Goal: Navigation & Orientation: Find specific page/section

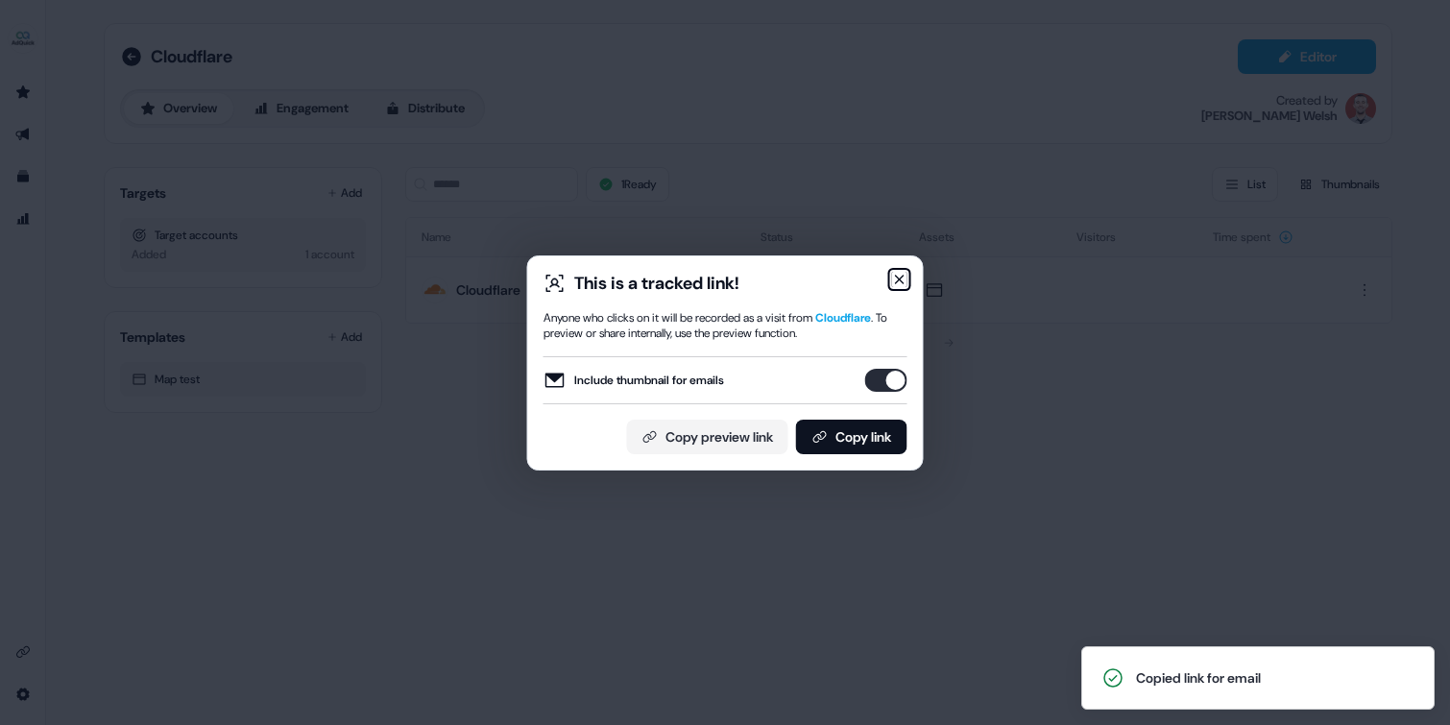
click at [902, 279] on icon "button" at bounding box center [899, 279] width 15 height 15
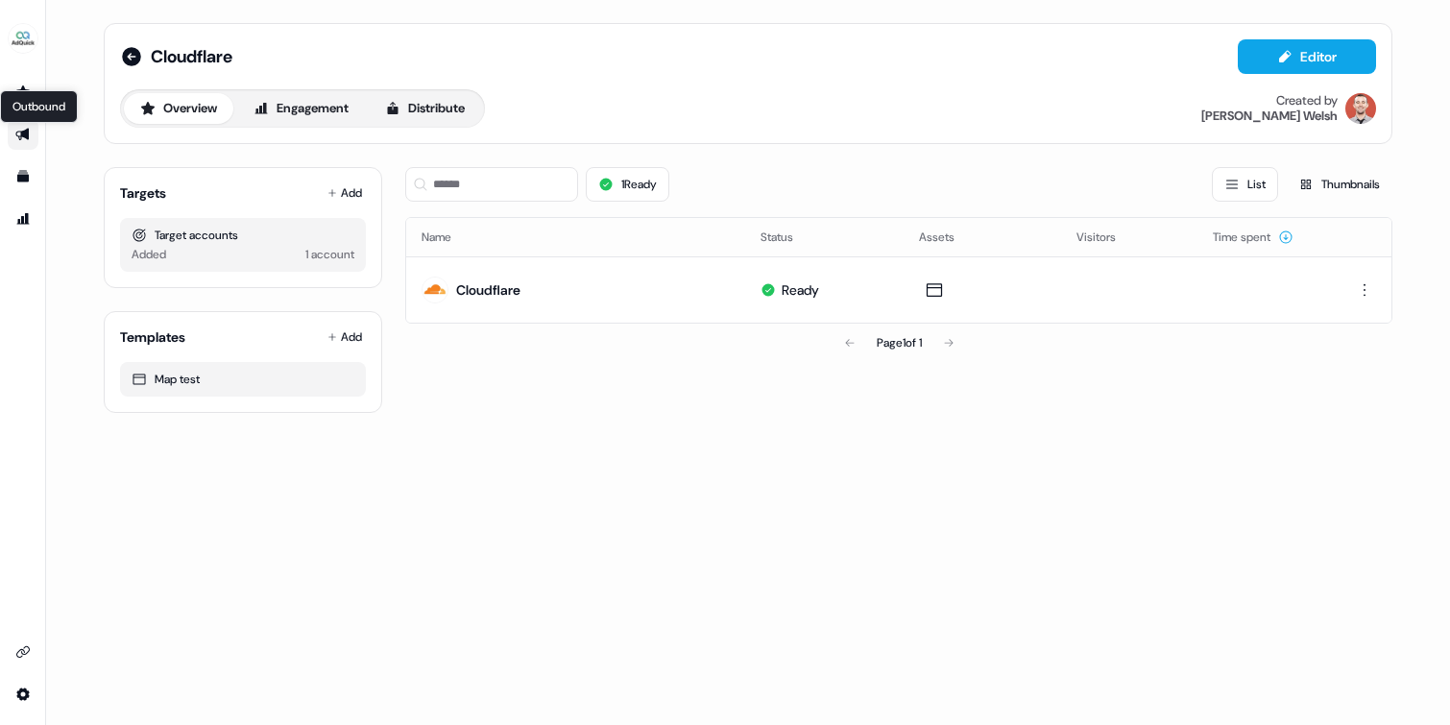
click at [16, 132] on icon "Go to outbound experience" at bounding box center [21, 135] width 13 height 12
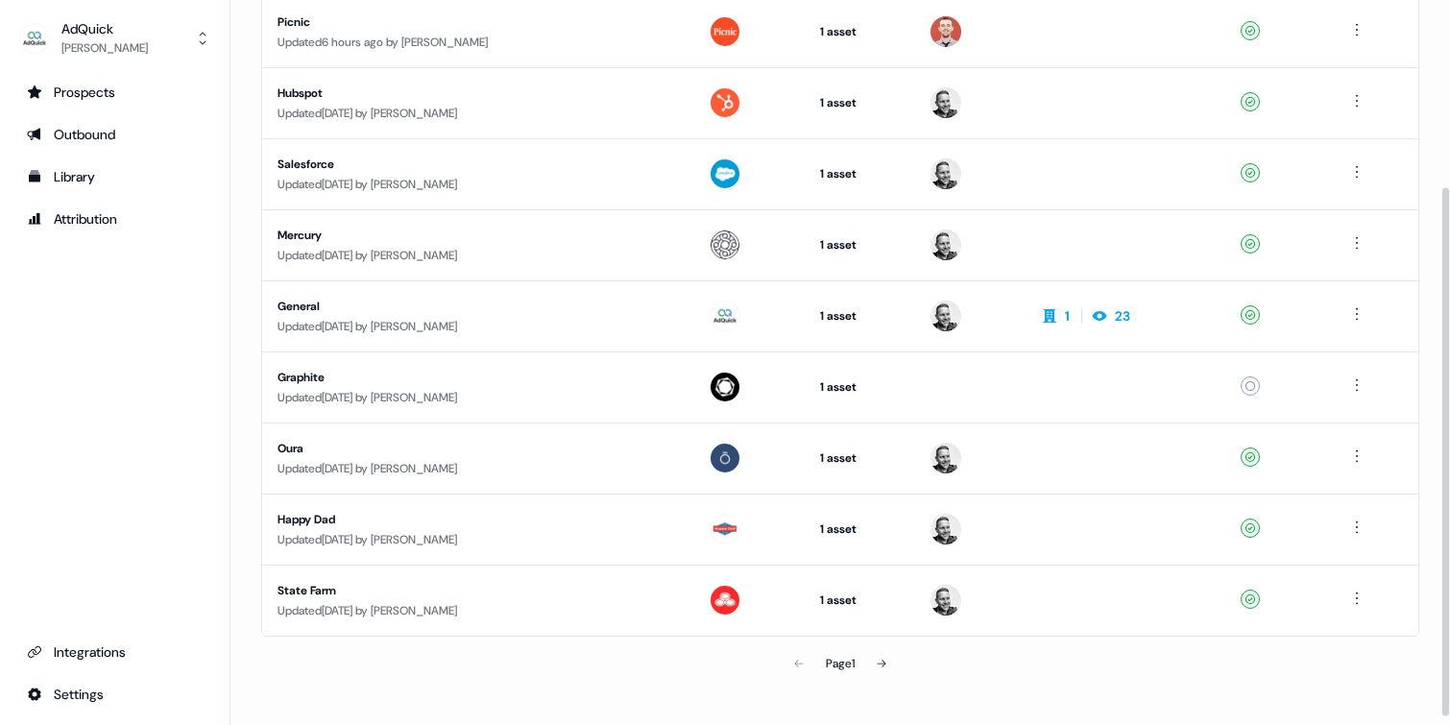
scroll to position [267, 0]
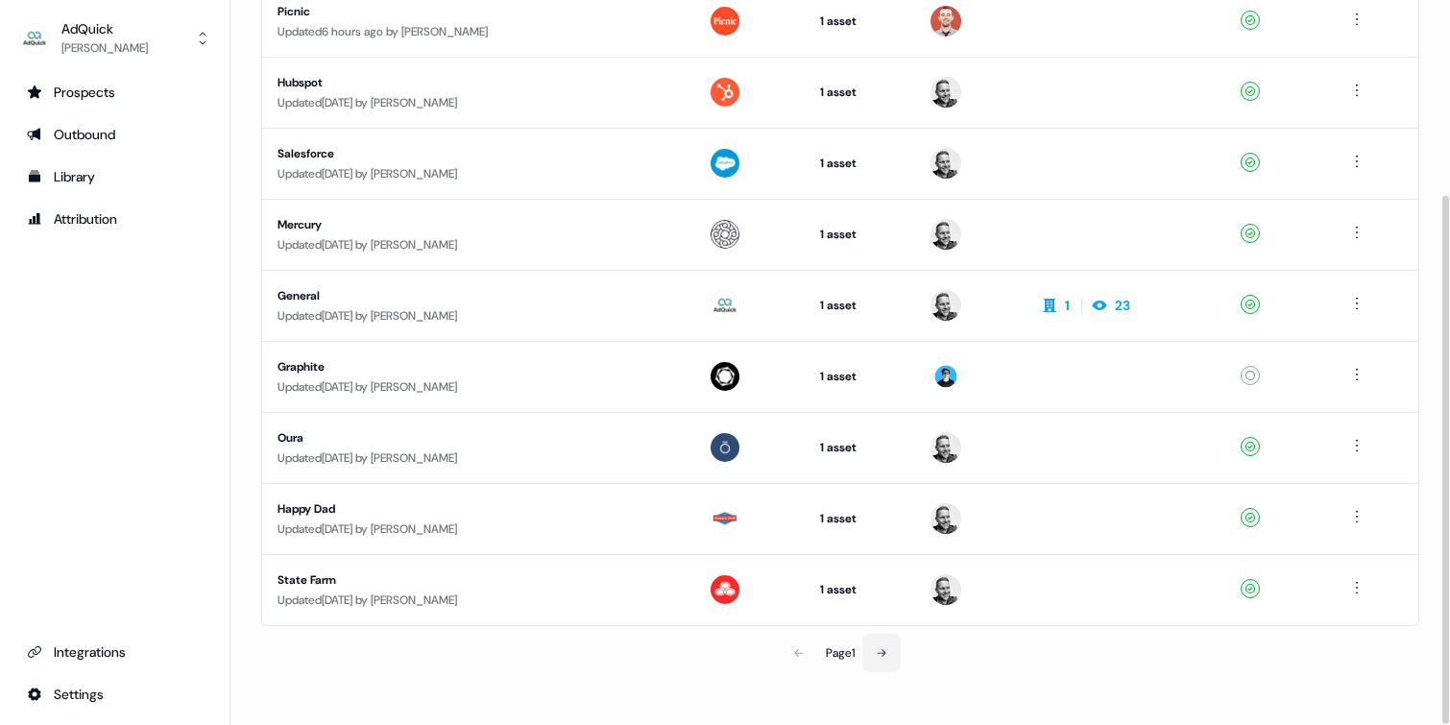
click at [882, 655] on icon at bounding box center [882, 653] width 12 height 12
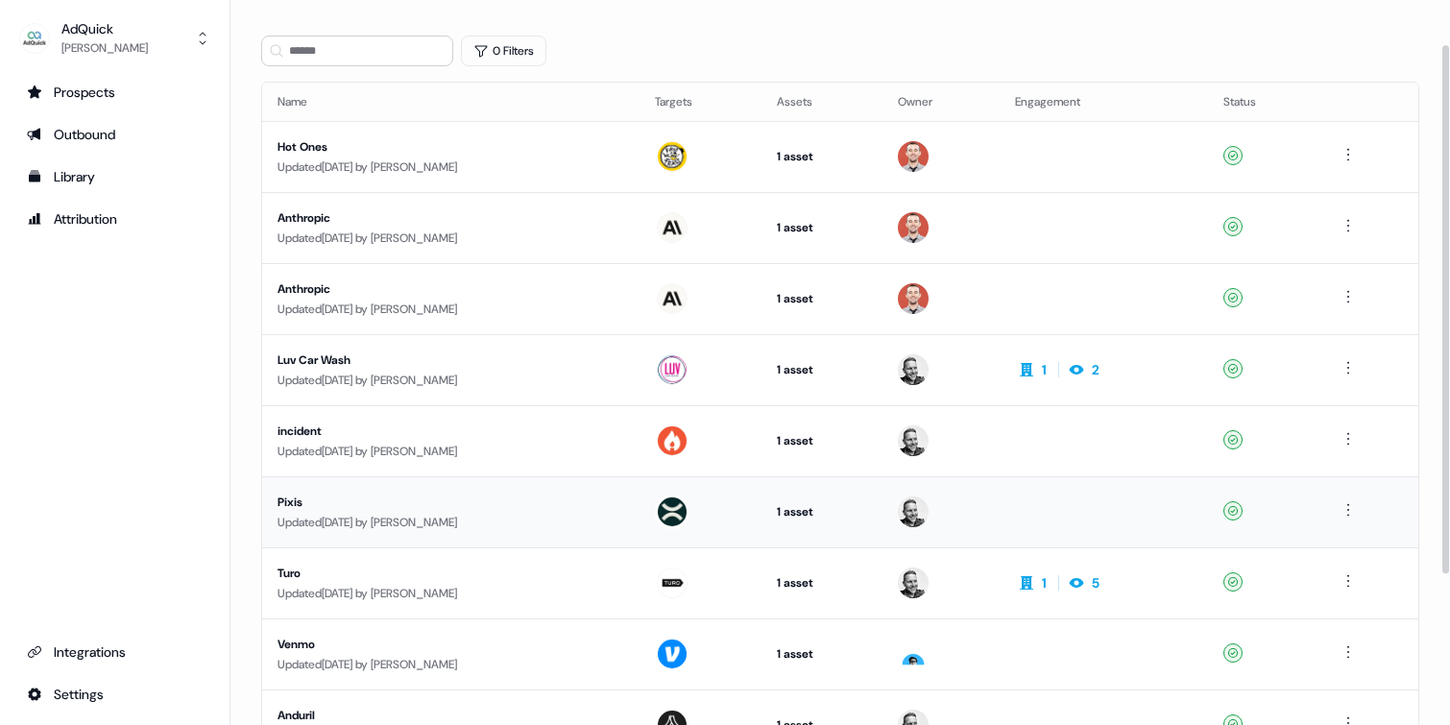
scroll to position [267, 0]
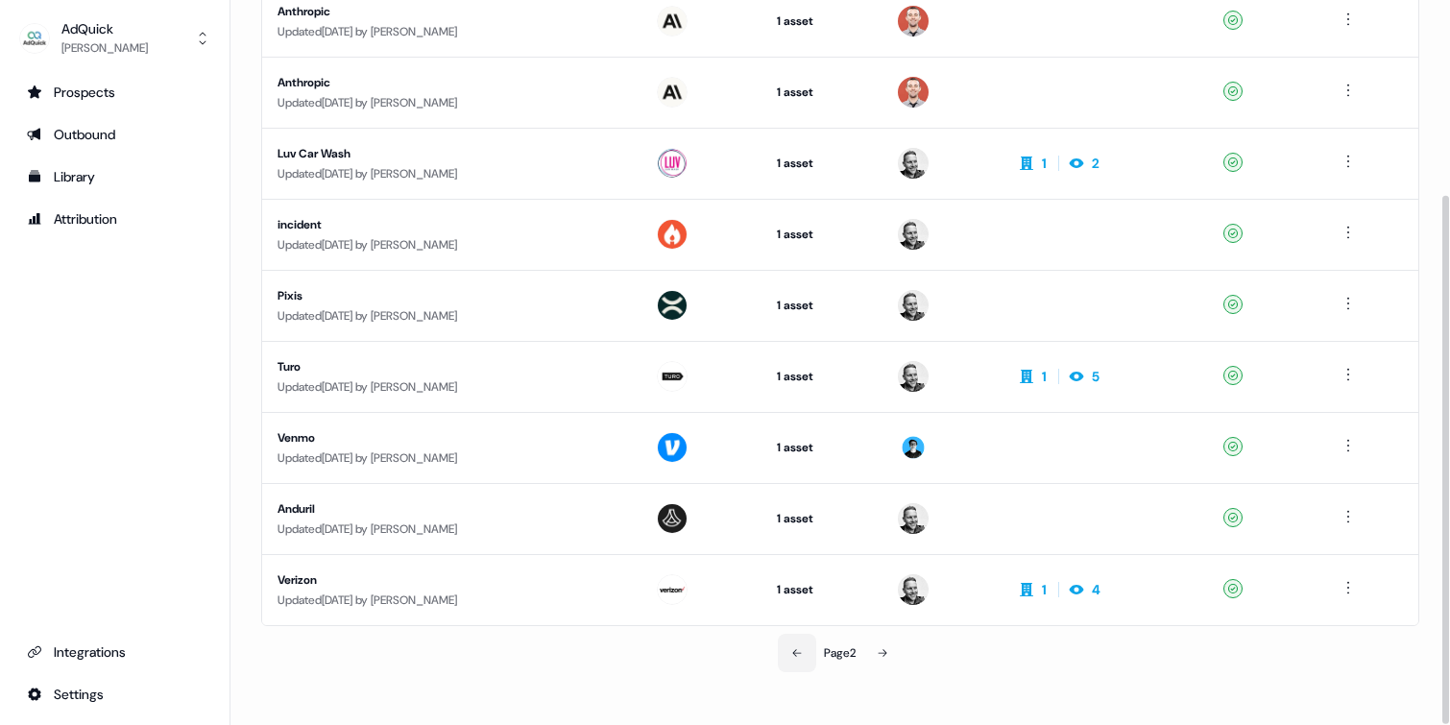
click at [795, 651] on icon at bounding box center [797, 653] width 9 height 8
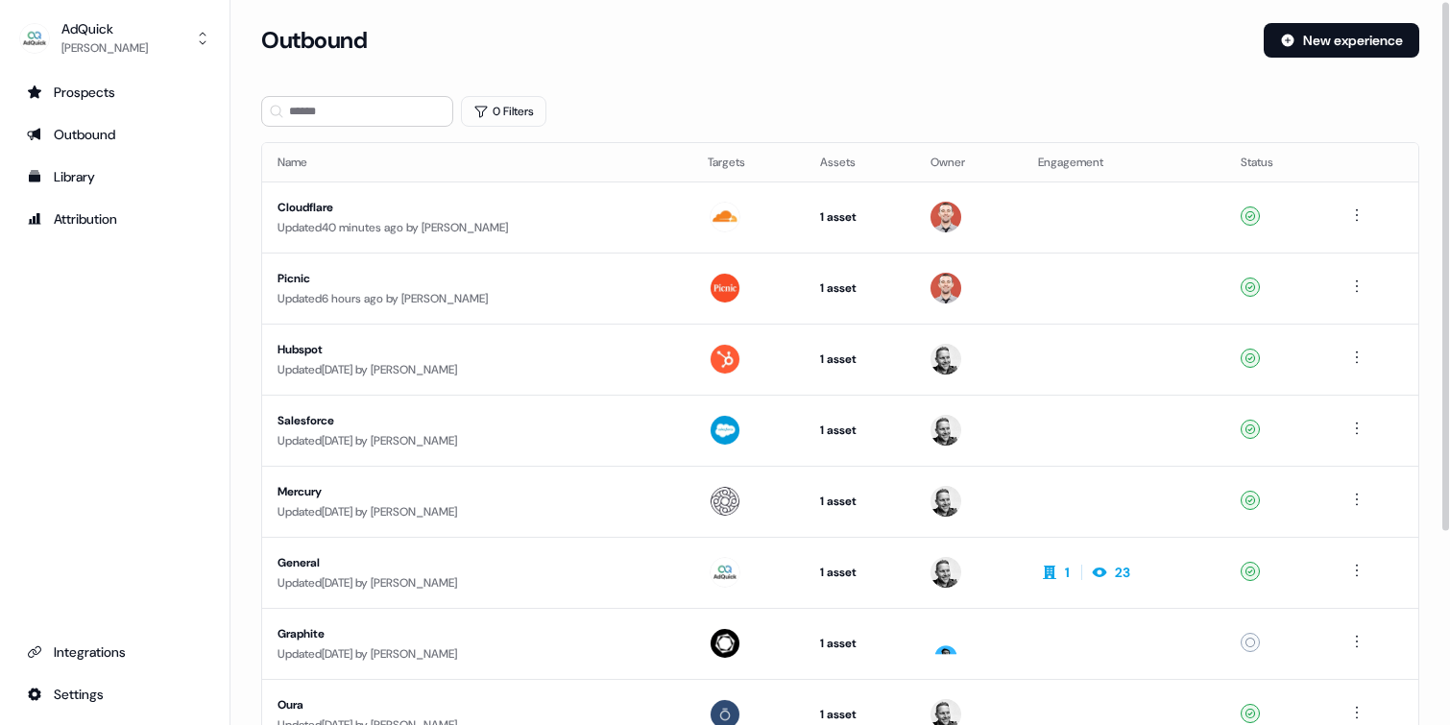
scroll to position [267, 0]
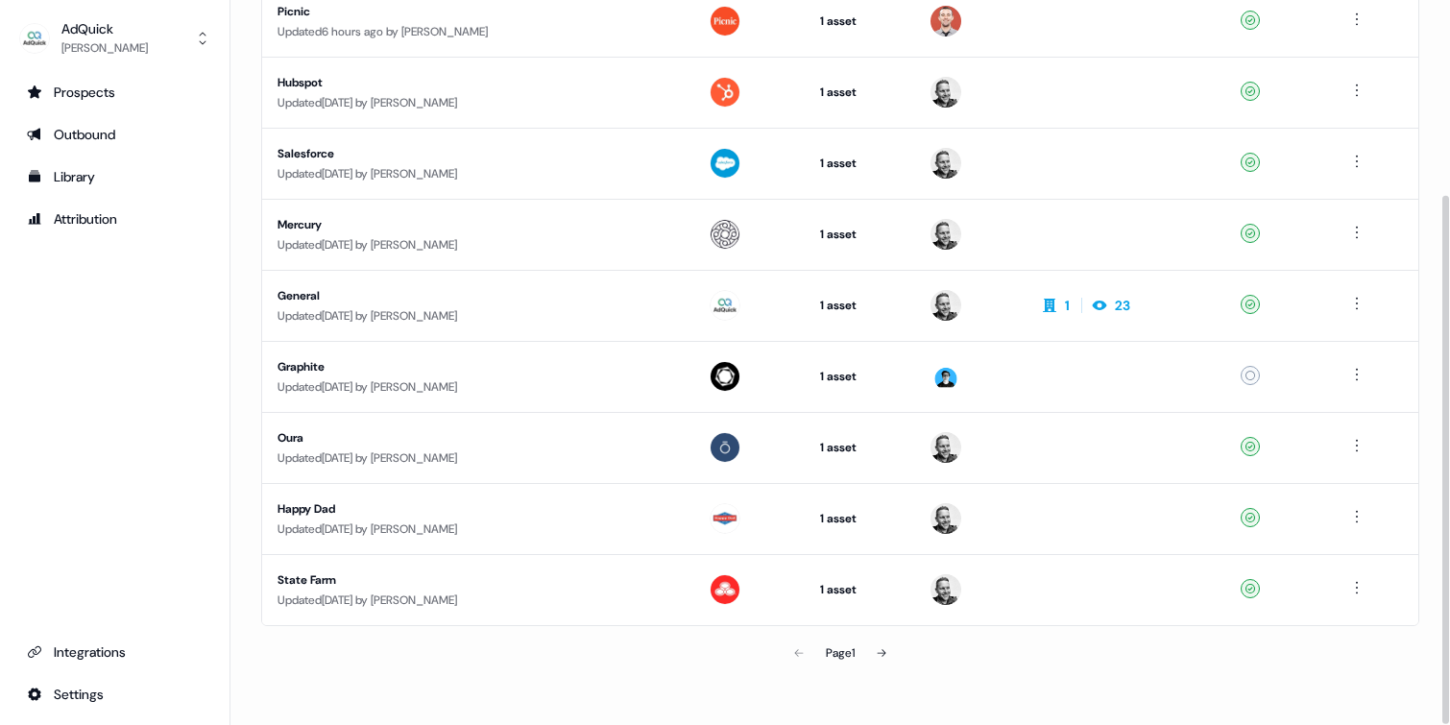
click at [801, 660] on div "Page 1" at bounding box center [840, 653] width 376 height 38
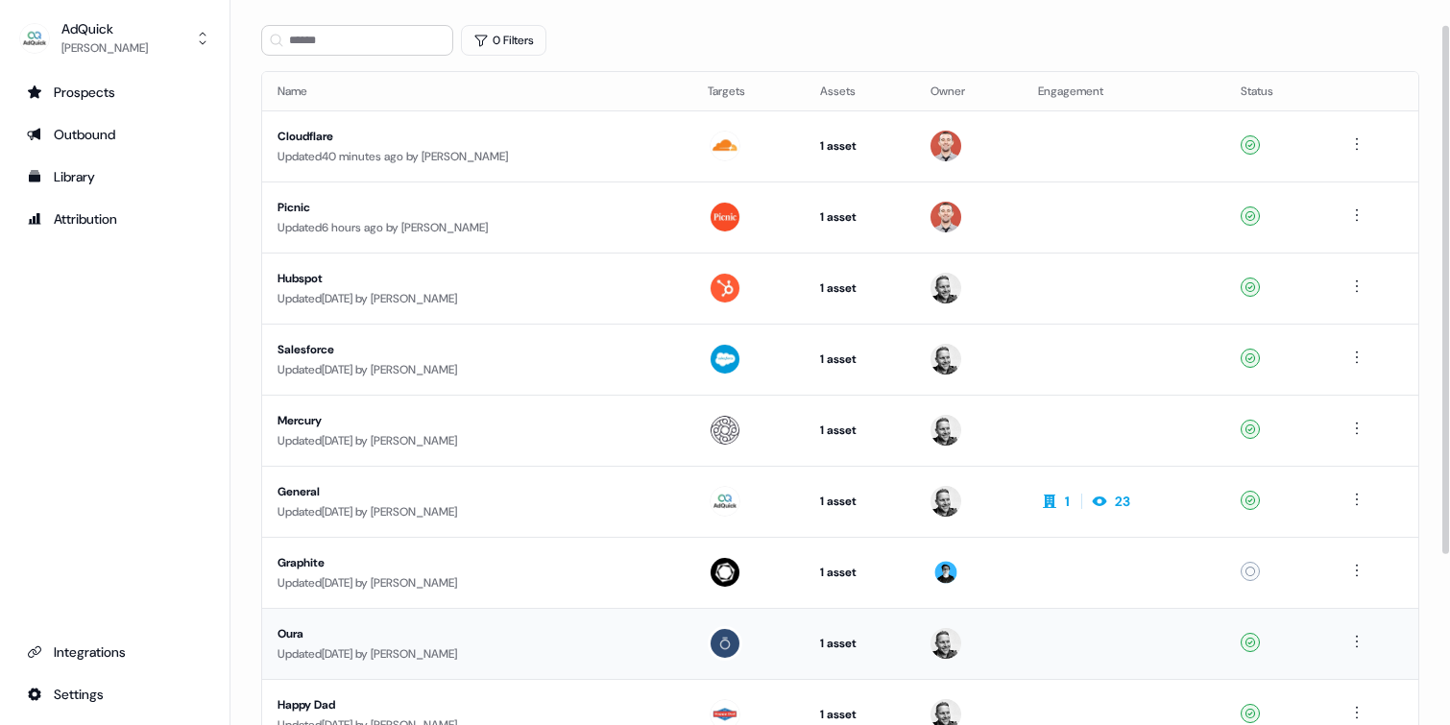
scroll to position [0, 0]
